Goal: Task Accomplishment & Management: Manage account settings

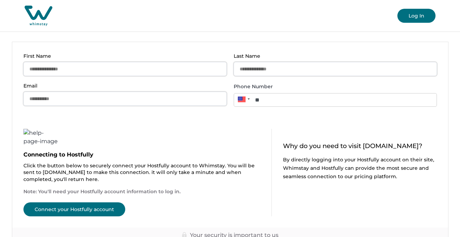
click at [420, 13] on button "Log In" at bounding box center [416, 16] width 38 height 14
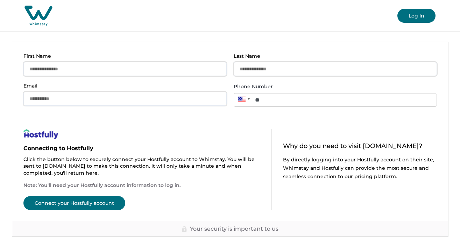
click at [105, 202] on button "Connect your Hostfully account" at bounding box center [74, 203] width 102 height 14
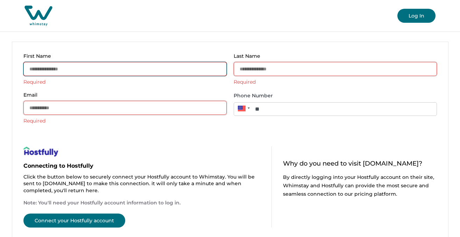
click at [82, 68] on input "First Name" at bounding box center [124, 69] width 203 height 14
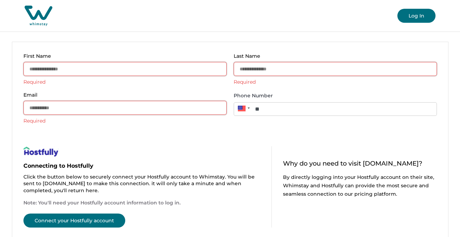
click at [412, 17] on button "Log In" at bounding box center [416, 16] width 38 height 14
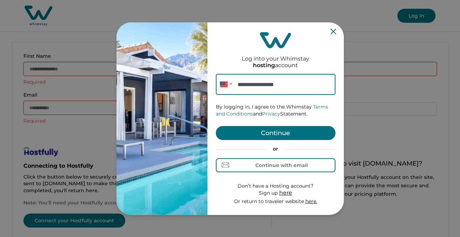
type input "**********"
click at [277, 133] on button "Continue" at bounding box center [276, 133] width 120 height 14
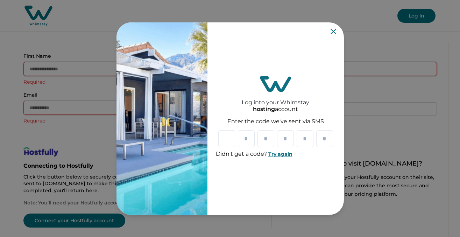
type input "*"
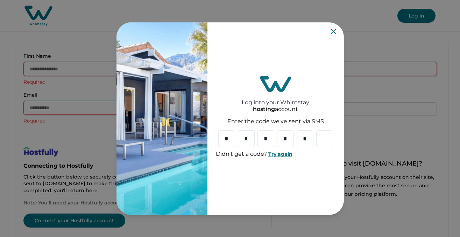
type input "*"
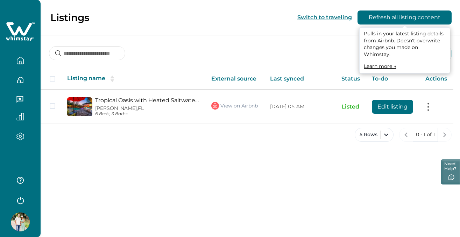
click at [412, 17] on button "Refresh all listing content" at bounding box center [404, 17] width 94 height 14
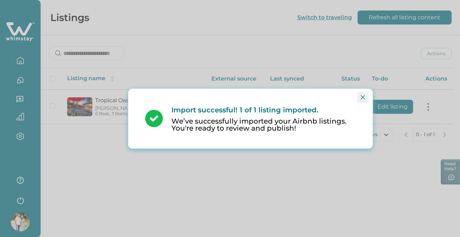
drag, startPoint x: 364, startPoint y: 97, endPoint x: 337, endPoint y: 101, distance: 28.1
click at [364, 97] on icon "Close" at bounding box center [363, 97] width 4 height 4
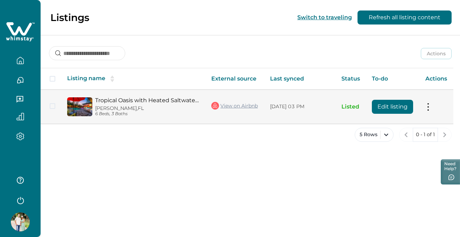
click at [125, 101] on link "Tropical Oasis with Heated Saltwater Pool - Luxurious Family Retreat" at bounding box center [147, 100] width 105 height 7
click at [428, 107] on button at bounding box center [428, 106] width 6 height 7
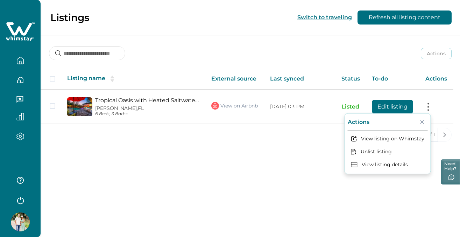
click at [318, 170] on div "Listings Switch to traveling Refresh all listing content Actions Actions Publis…" at bounding box center [250, 118] width 419 height 237
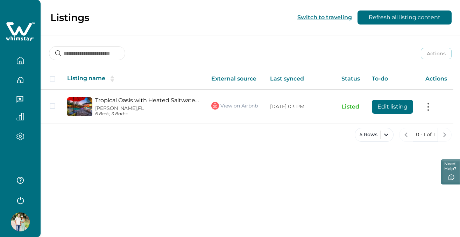
click at [20, 137] on icon "button" at bounding box center [20, 136] width 8 height 8
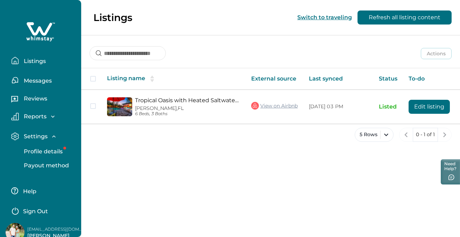
click at [42, 152] on p "Profile details" at bounding box center [42, 151] width 41 height 7
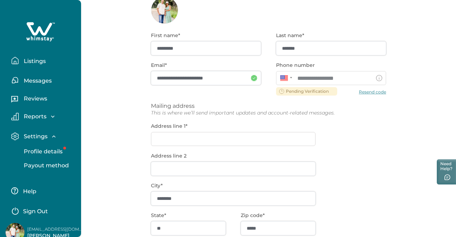
scroll to position [46, 0]
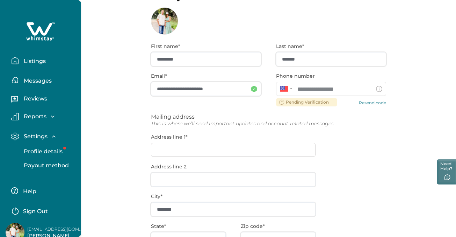
click at [41, 167] on p "Payout method" at bounding box center [45, 165] width 47 height 7
